Goal: Task Accomplishment & Management: Complete application form

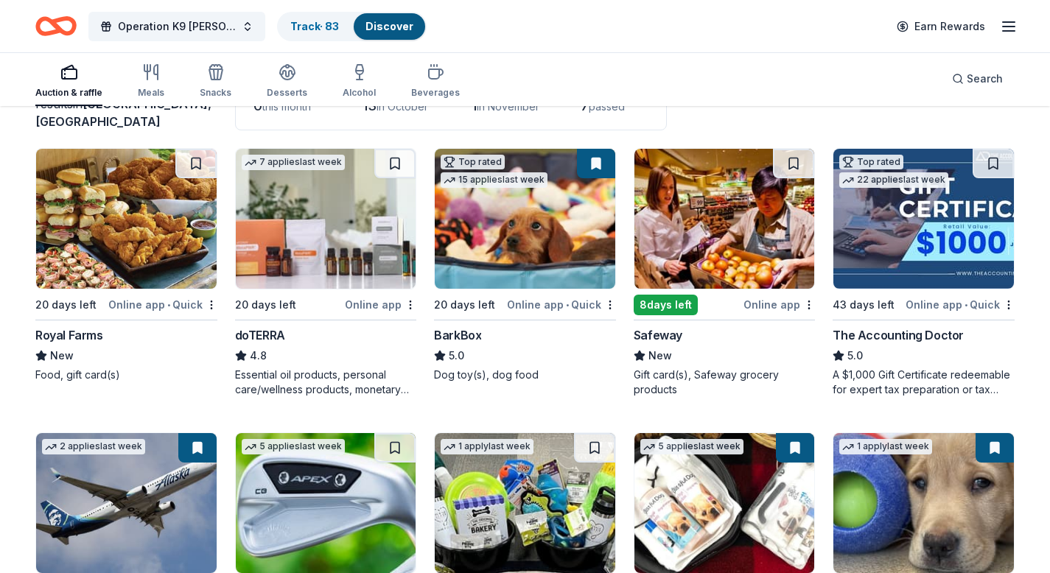
scroll to position [175, 0]
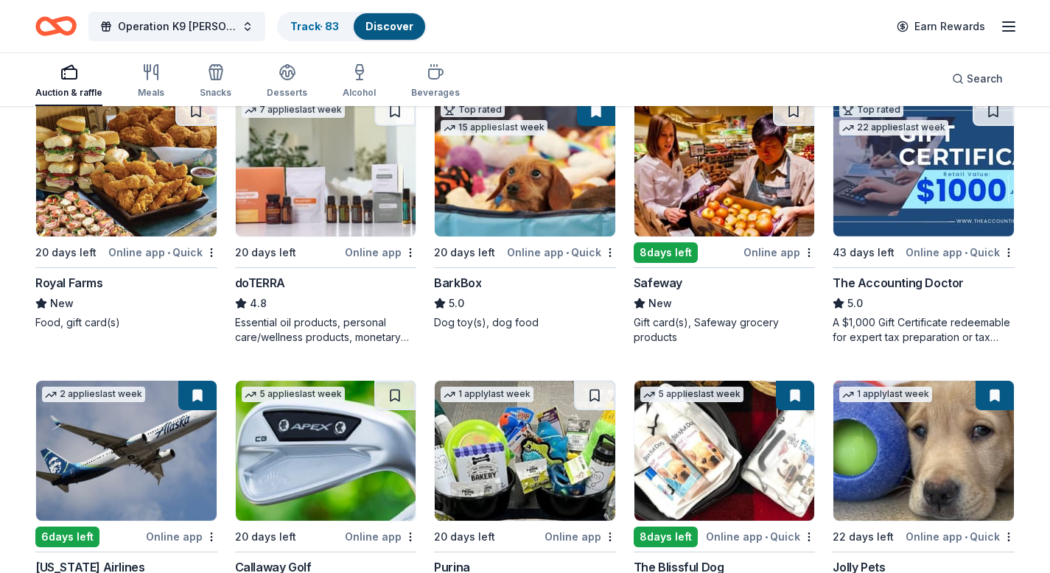
click at [316, 211] on img at bounding box center [326, 167] width 181 height 140
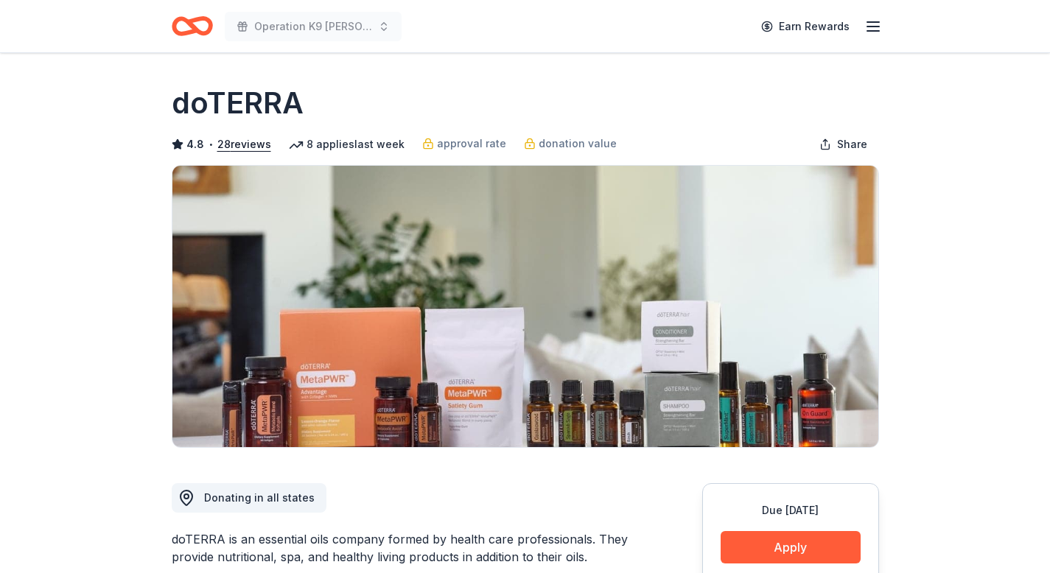
click at [797, 553] on button "Apply" at bounding box center [791, 547] width 140 height 32
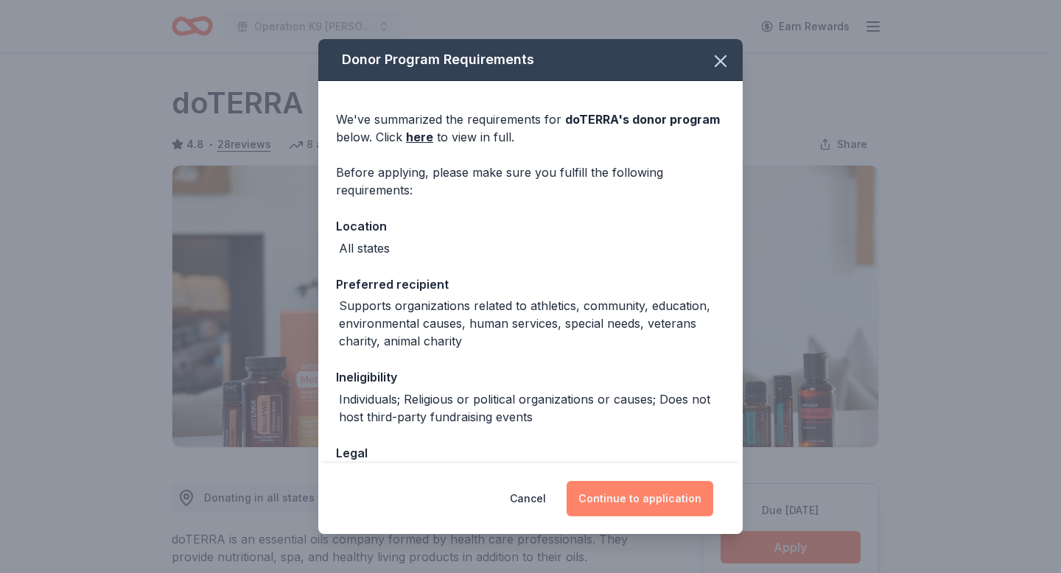
click at [644, 504] on button "Continue to application" at bounding box center [640, 498] width 147 height 35
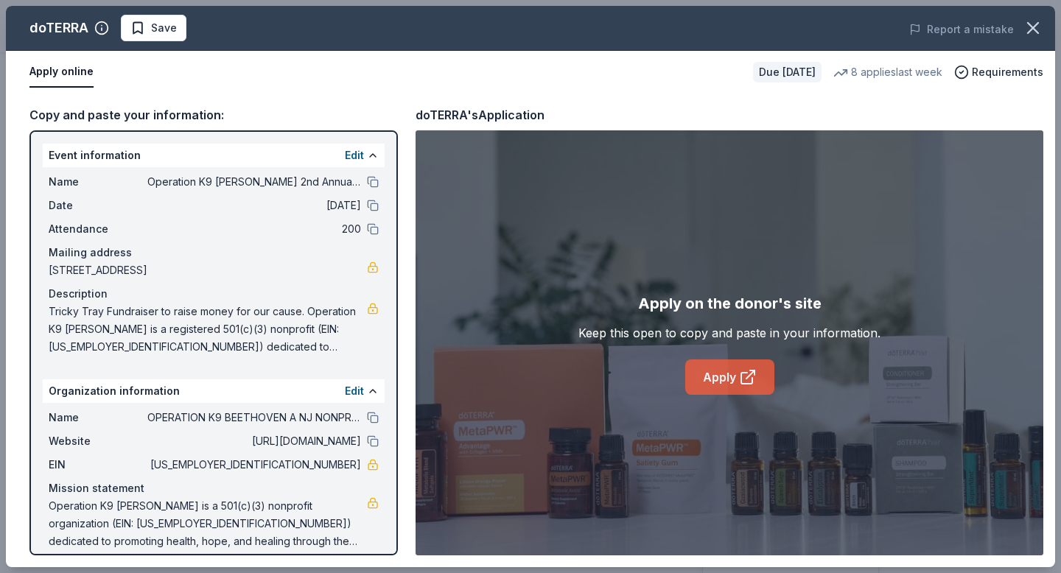
click at [715, 377] on link "Apply" at bounding box center [729, 377] width 89 height 35
